Goal: Information Seeking & Learning: Learn about a topic

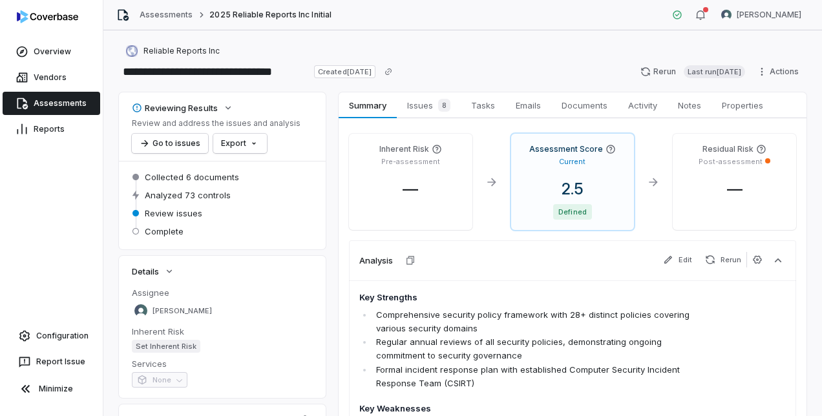
click at [45, 98] on link "Assessments" at bounding box center [52, 103] width 98 height 23
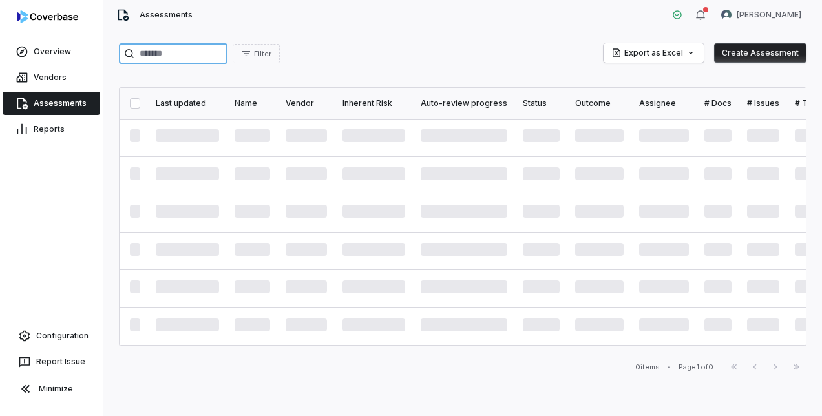
click at [189, 56] on input "search" at bounding box center [173, 53] width 109 height 21
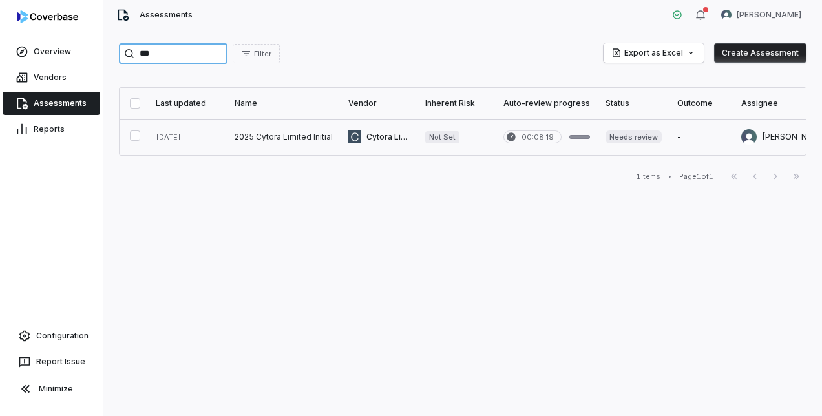
type input "***"
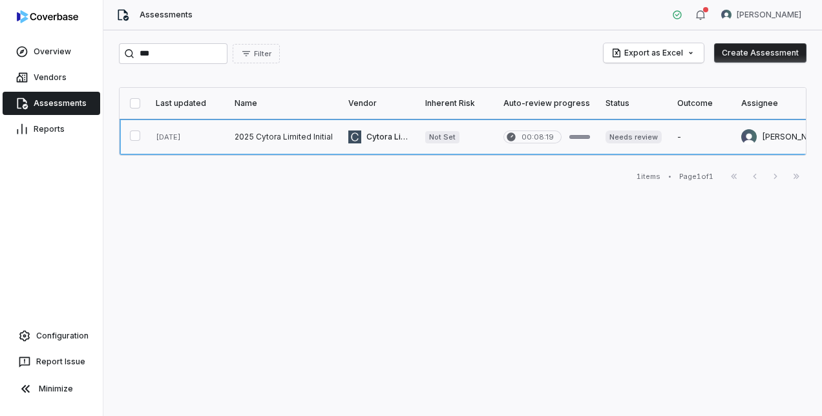
click at [262, 132] on link at bounding box center [284, 137] width 114 height 36
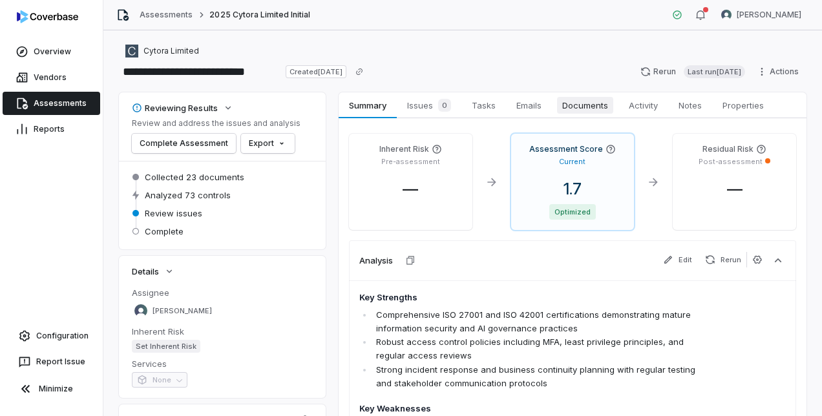
click at [578, 107] on span "Documents" at bounding box center [585, 105] width 56 height 17
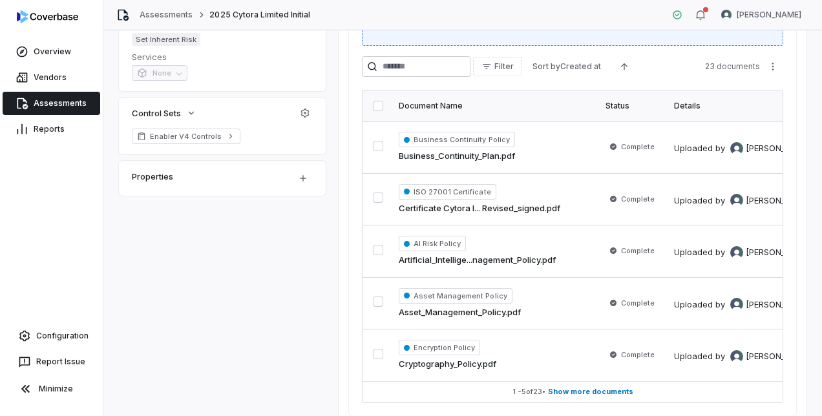
scroll to position [323, 0]
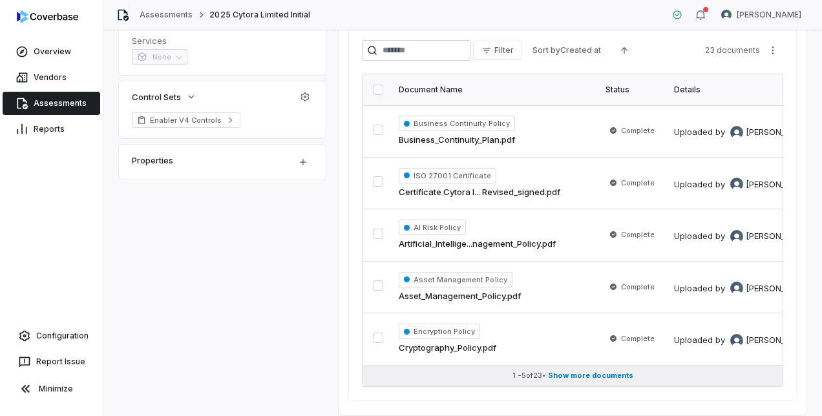
click at [590, 377] on span "Show more documents" at bounding box center [590, 376] width 85 height 10
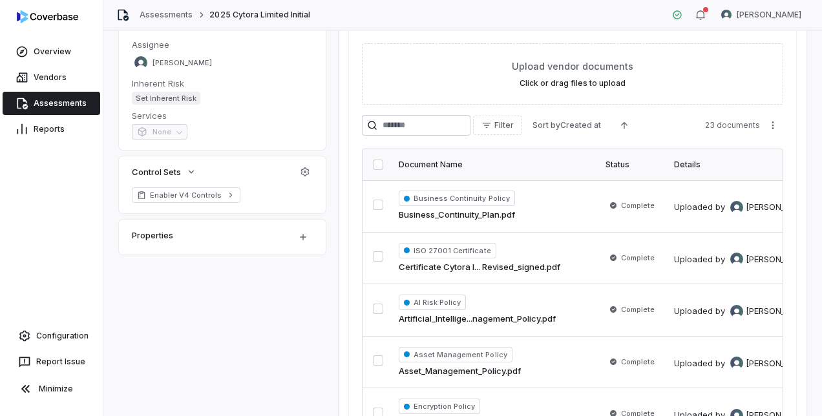
scroll to position [0, 0]
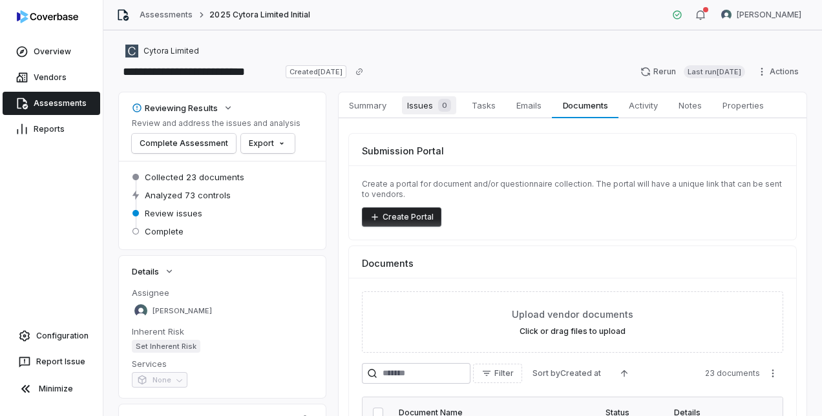
click at [419, 111] on span "Issues 0" at bounding box center [429, 105] width 54 height 18
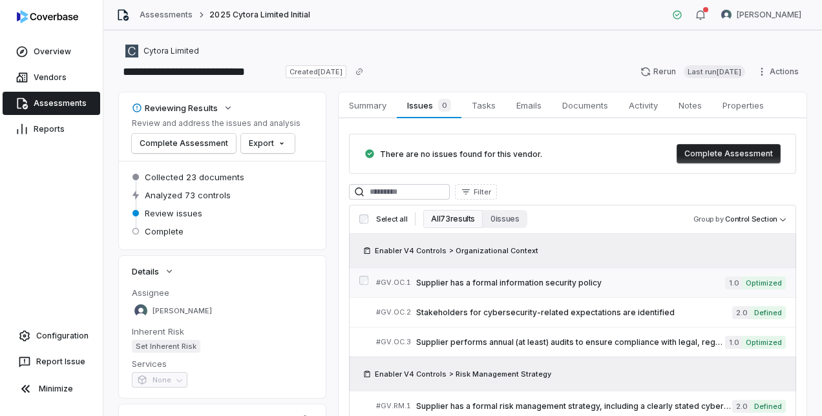
click at [533, 280] on span "Supplier has a formal information security policy" at bounding box center [570, 283] width 309 height 10
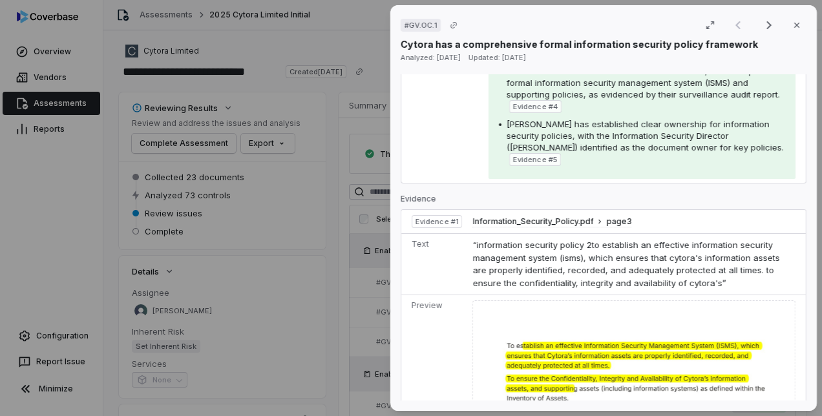
scroll to position [581, 0]
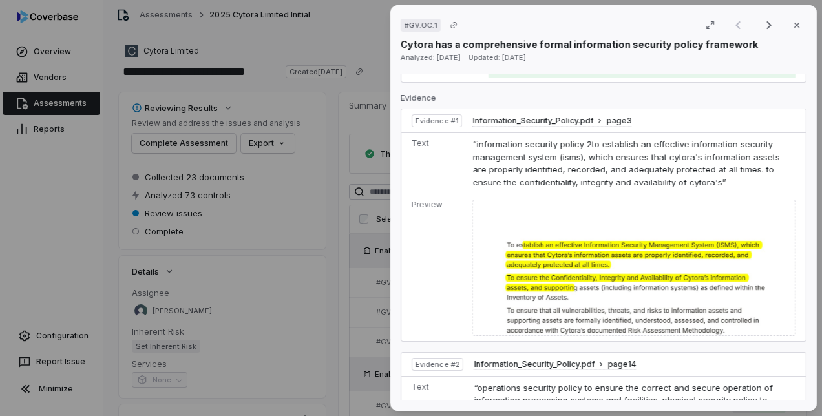
click at [298, 243] on div "# GV.OC.1 Result 1 of 25 Close Cytora has a comprehensive formal information se…" at bounding box center [411, 208] width 822 height 416
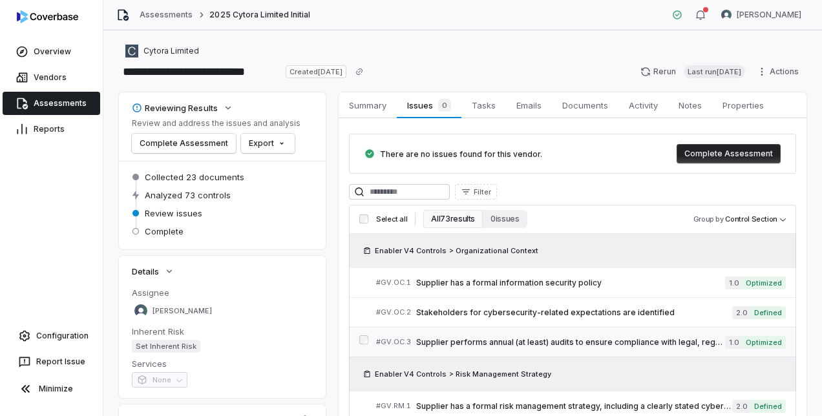
click at [454, 339] on span "Supplier performs annual (at least) audits to ensure compliance with legal, reg…" at bounding box center [570, 342] width 309 height 10
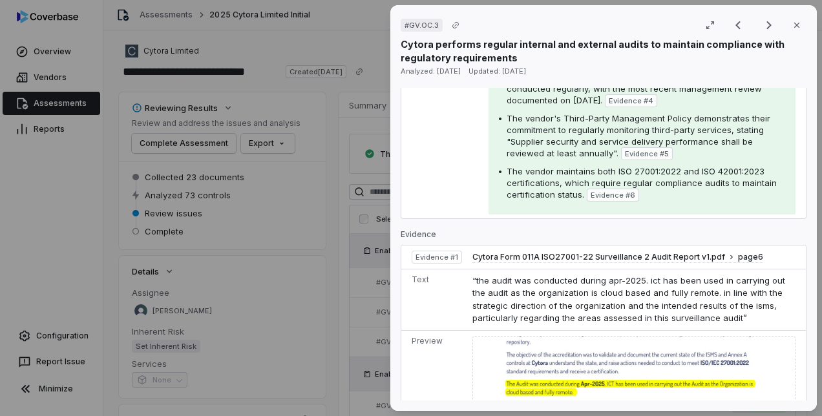
scroll to position [452, 0]
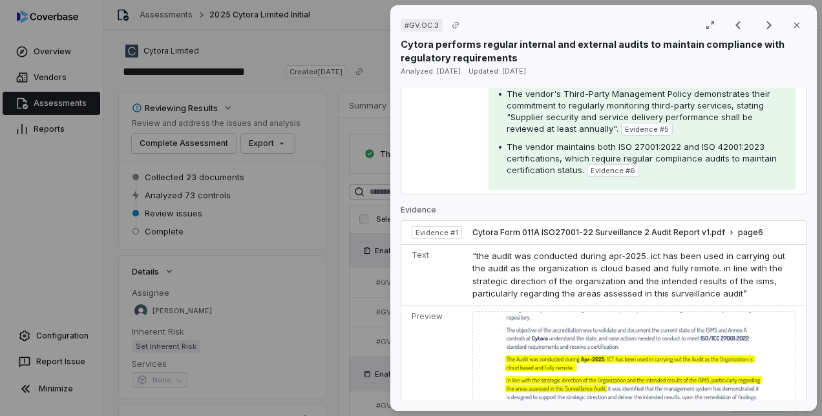
click at [369, 315] on div "# GV.OC.3 Result 3 of 25 Close Cytora performs regular internal and external au…" at bounding box center [411, 208] width 822 height 416
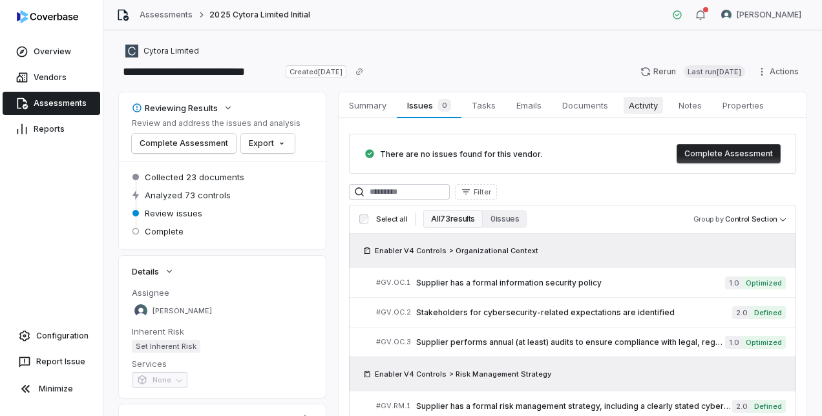
click at [629, 106] on span "Activity" at bounding box center [642, 105] width 39 height 17
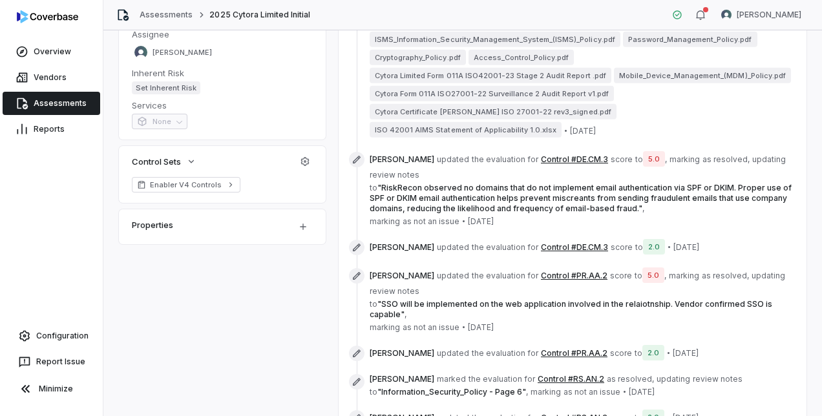
scroll to position [304, 0]
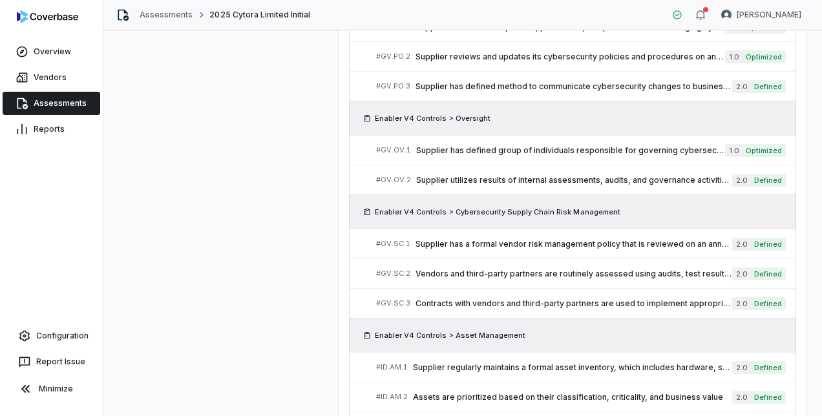
scroll to position [627, 0]
click at [616, 238] on span "Supplier has a formal vendor risk management policy that is reviewed on an annu…" at bounding box center [573, 243] width 317 height 10
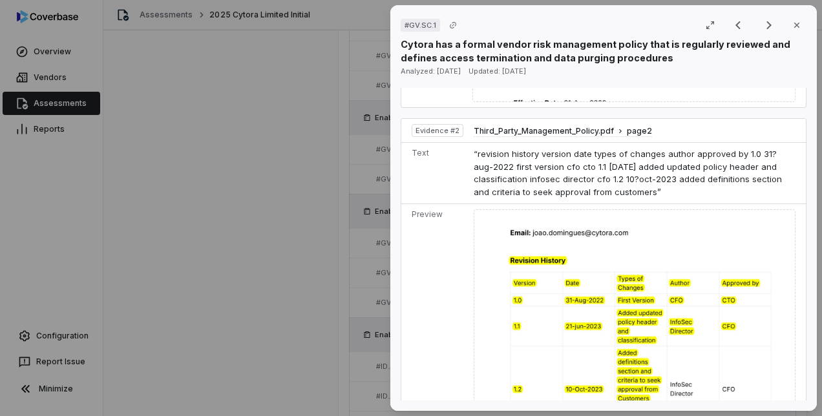
scroll to position [1034, 0]
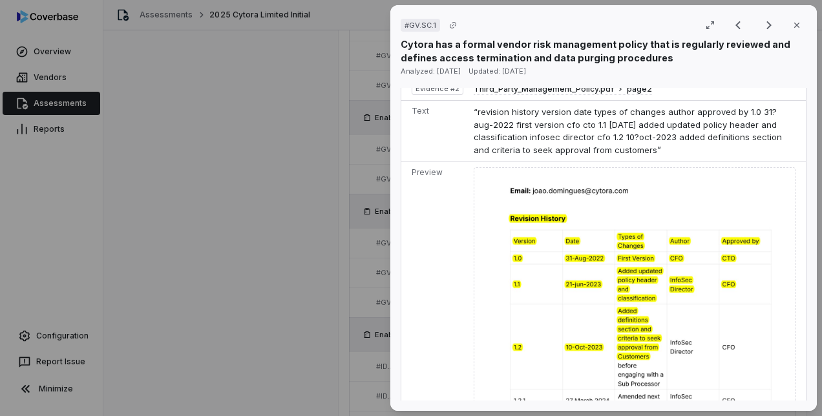
click at [261, 344] on div "# GV.SC.1 Result 15 of 50 Close Cytora has a formal vendor risk management poli…" at bounding box center [411, 208] width 822 height 416
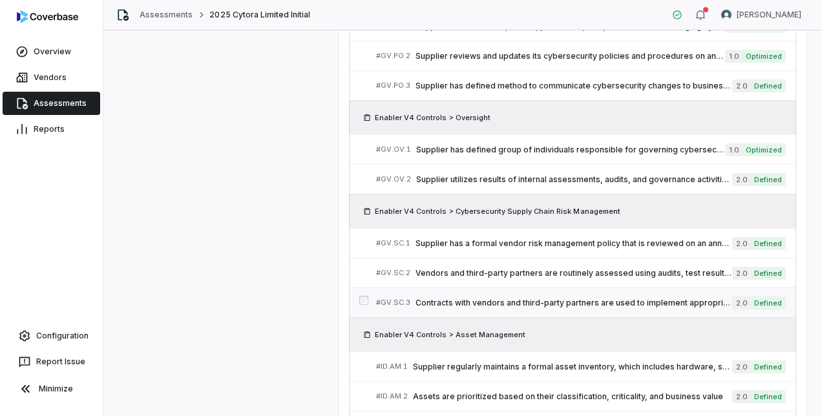
click at [503, 288] on link "# GV.SC.3 Contracts with vendors and third-party partners are used to implement…" at bounding box center [581, 302] width 410 height 29
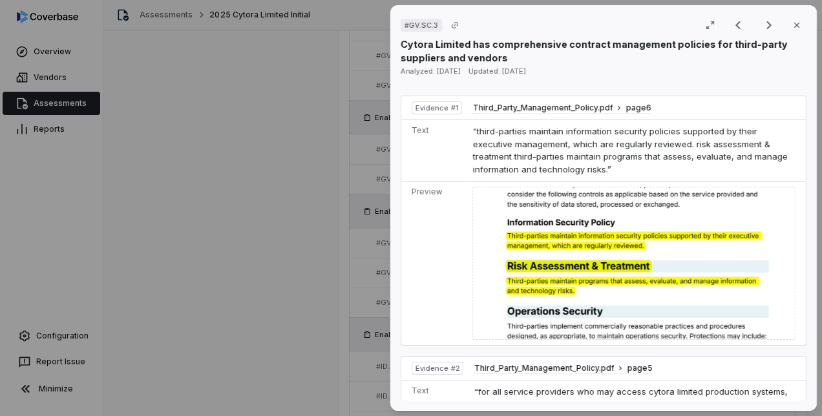
scroll to position [840, 0]
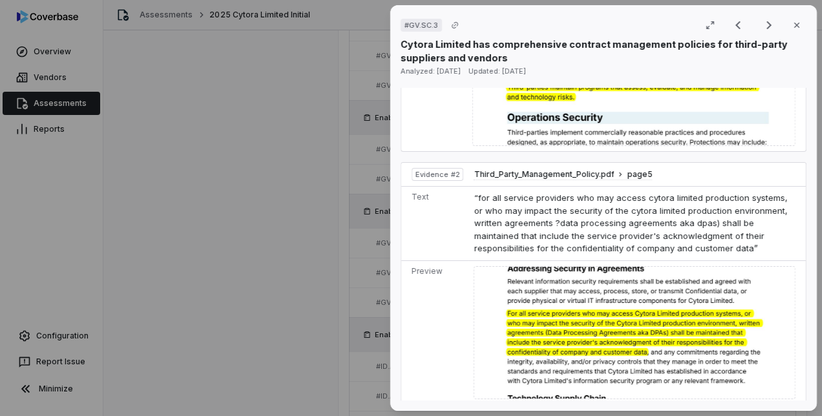
click at [335, 345] on div "# GV.SC.3 Result 17 of 50 Close Cytora Limited has comprehensive contract manag…" at bounding box center [411, 208] width 822 height 416
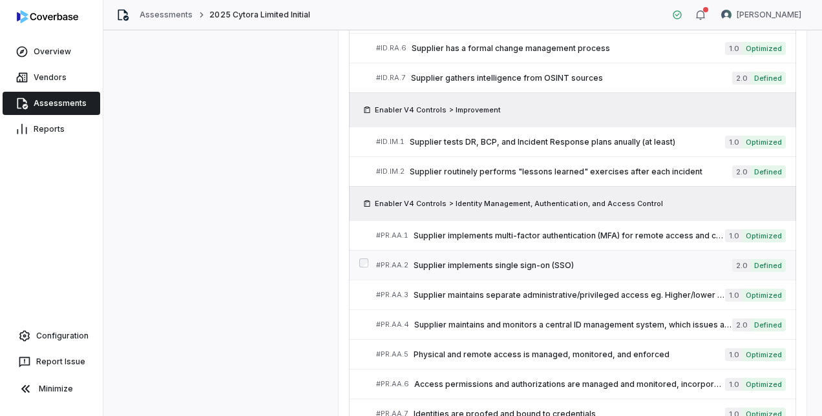
scroll to position [1600, 0]
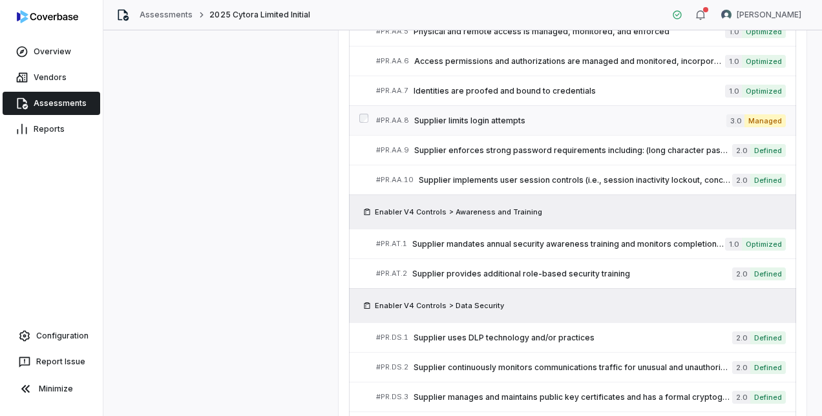
click at [481, 116] on span "Supplier limits login attempts" at bounding box center [570, 121] width 312 height 10
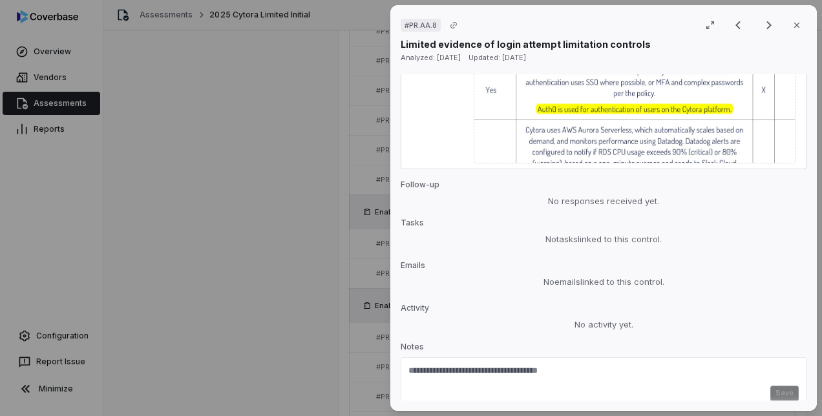
scroll to position [1124, 0]
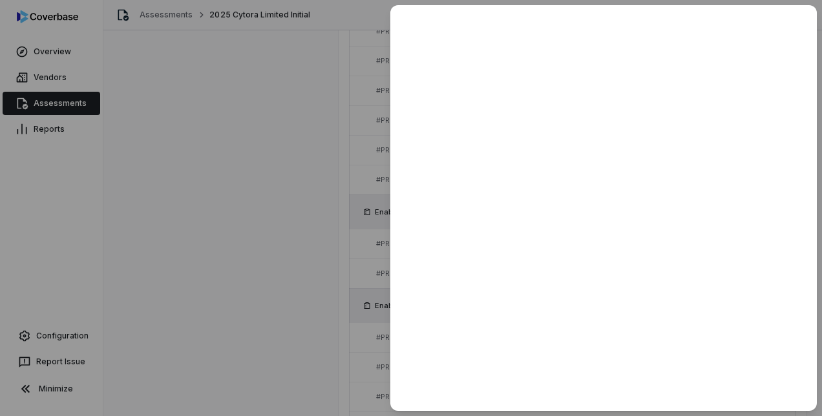
click at [304, 281] on div at bounding box center [411, 208] width 822 height 416
